Goal: Information Seeking & Learning: Learn about a topic

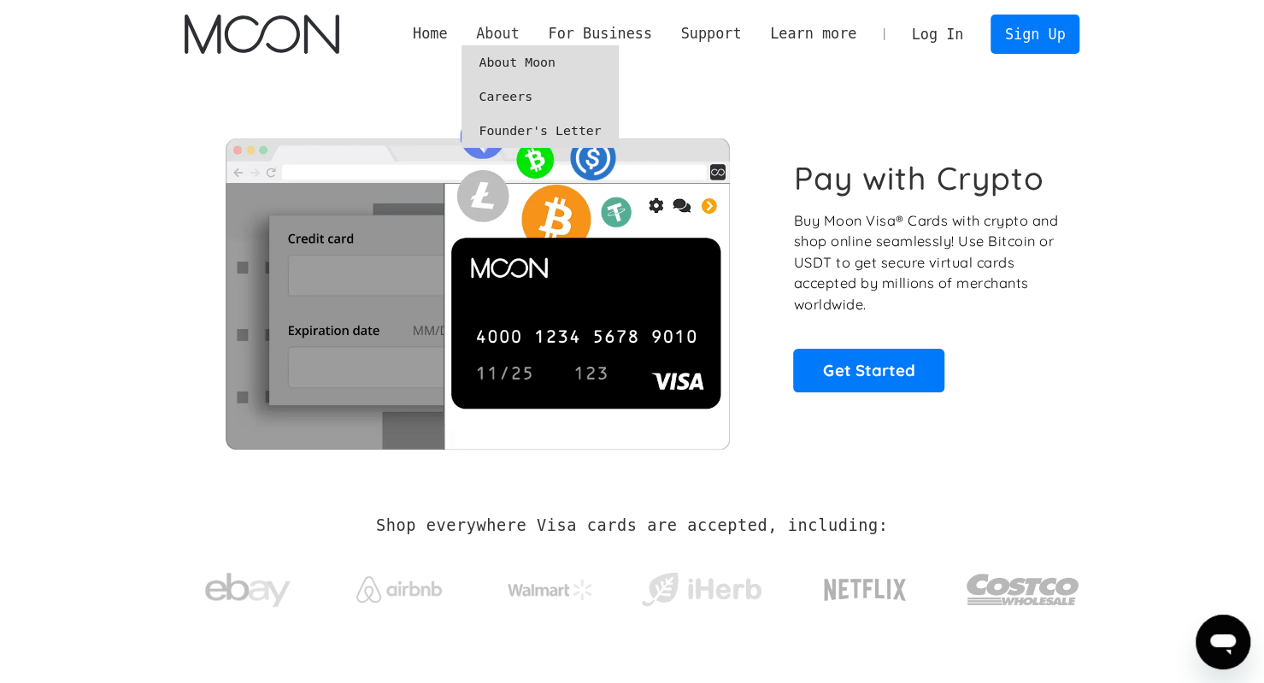
click at [520, 32] on div "About" at bounding box center [498, 33] width 44 height 21
click at [533, 63] on link "About Moon" at bounding box center [539, 62] width 156 height 34
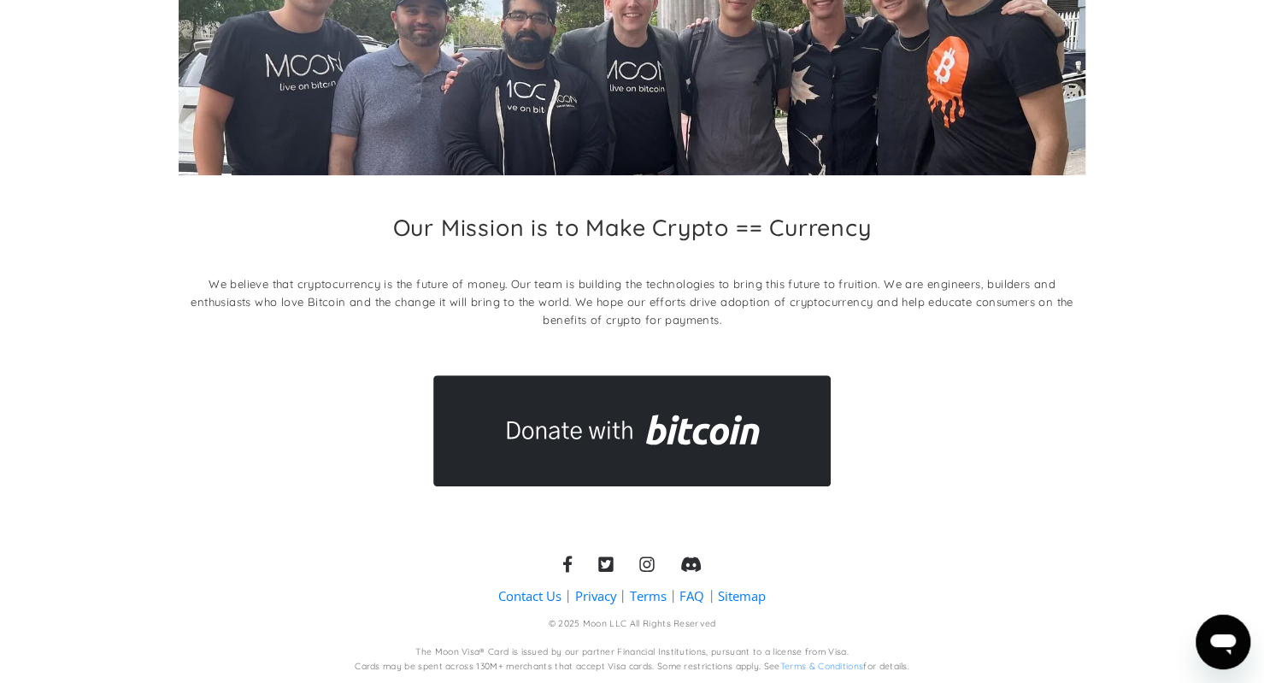
scroll to position [203, 0]
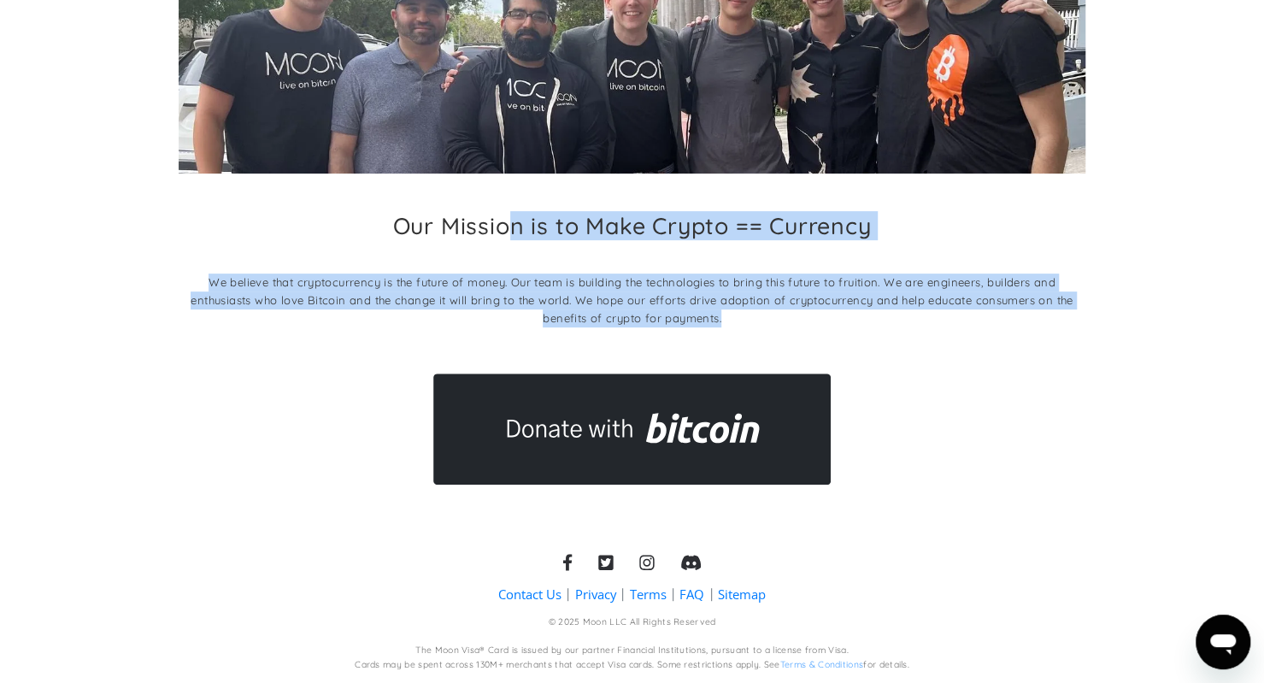
drag, startPoint x: 786, startPoint y: 324, endPoint x: 487, endPoint y: 241, distance: 310.4
click at [487, 241] on div "Our Mission is to Make Crypto == Currency We believe that cryptocurrency is the…" at bounding box center [632, 274] width 907 height 124
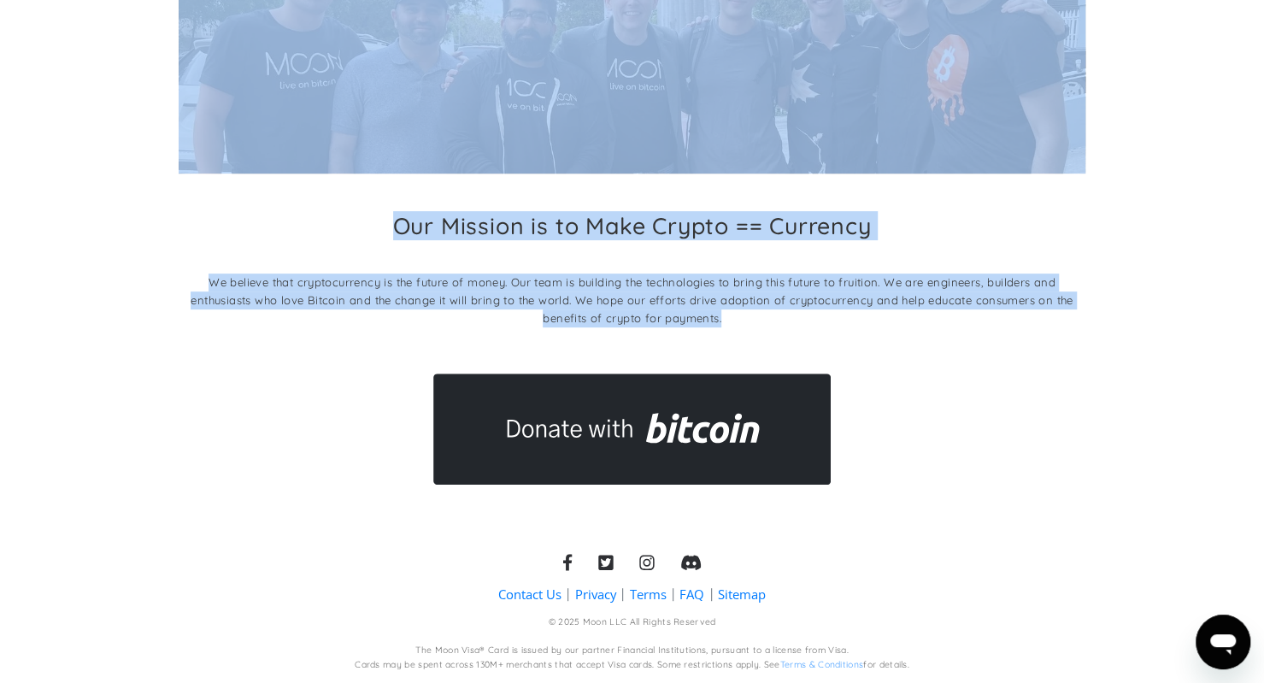
scroll to position [98, 0]
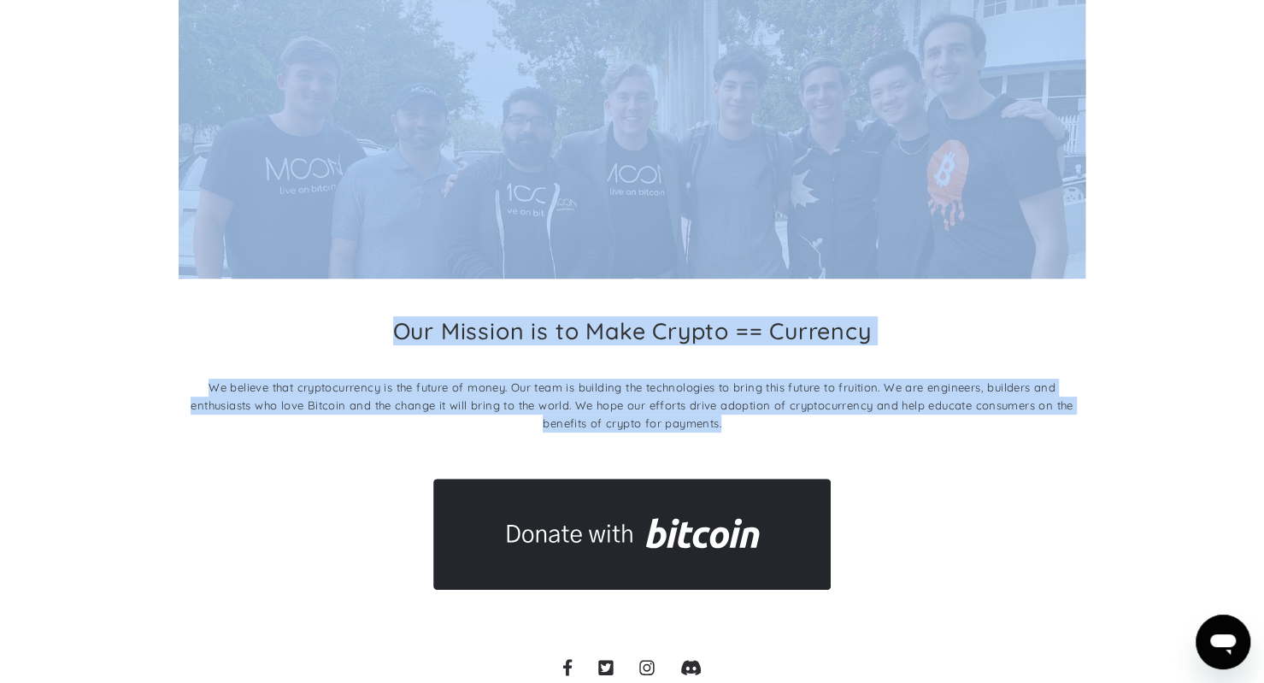
copy div "Our Mission is to Make Crypto == Currency We believe that cryptocurrency is the…"
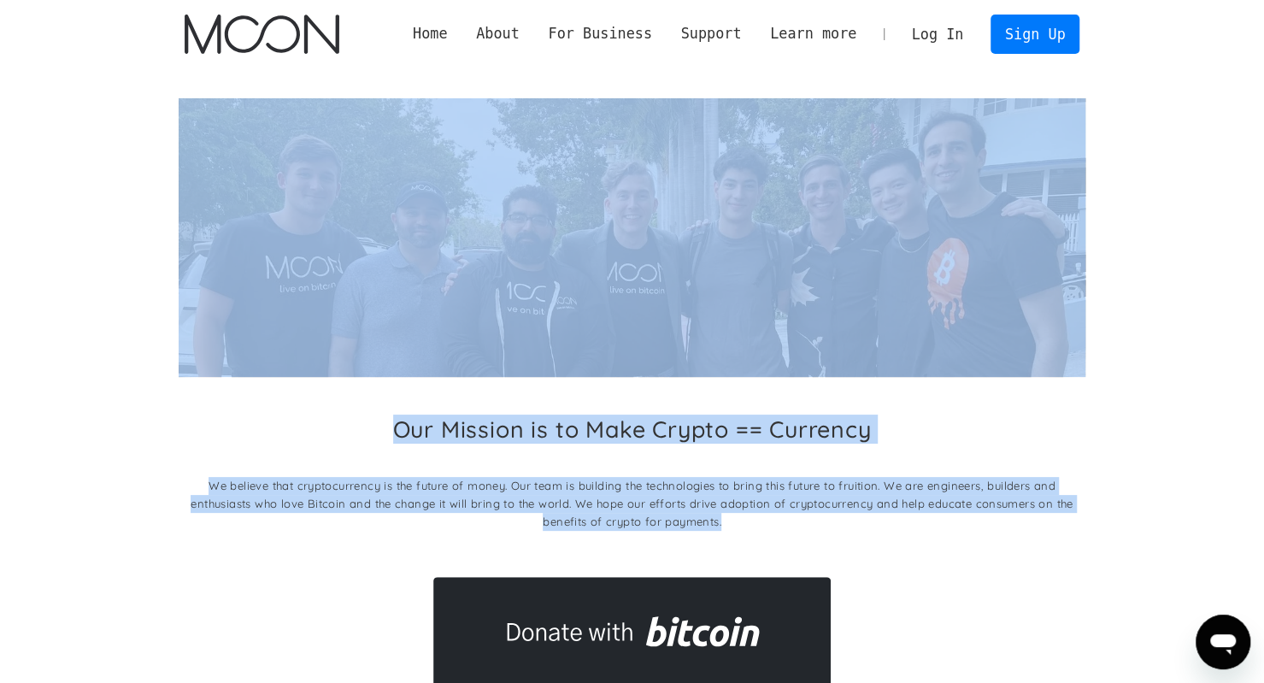
scroll to position [203, 0]
